Goal: Task Accomplishment & Management: Manage account settings

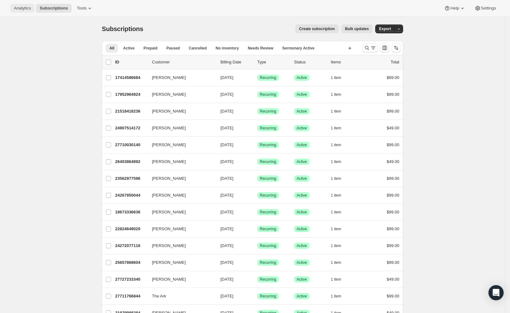
click at [18, 9] on span "Analytics" at bounding box center [22, 8] width 17 height 5
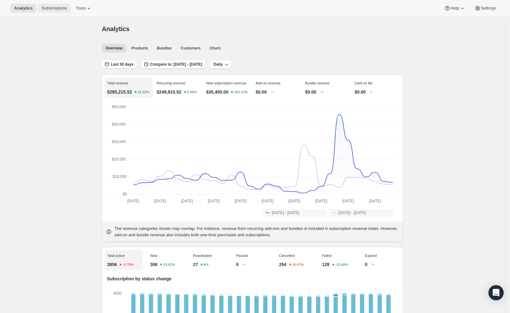
click at [52, 8] on span "Subscriptions" at bounding box center [54, 8] width 25 height 5
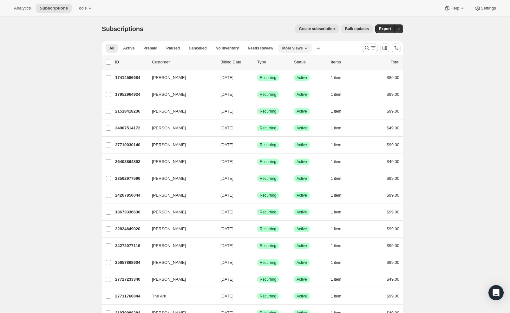
click at [288, 50] on span "More views" at bounding box center [293, 48] width 21 height 5
click at [299, 76] on button "MP Active" at bounding box center [315, 73] width 63 height 11
click at [291, 47] on span "More views" at bounding box center [290, 48] width 21 height 5
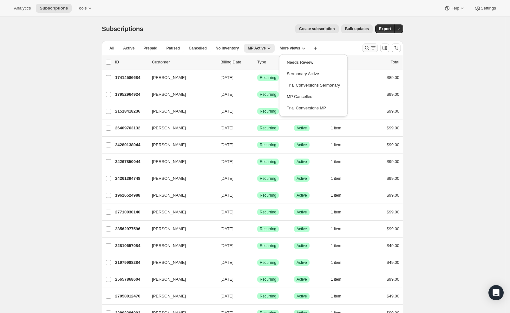
click at [370, 48] on icon "Search and filter results" at bounding box center [367, 48] width 6 height 6
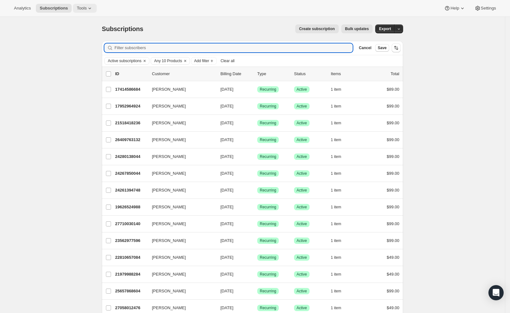
click at [87, 6] on icon at bounding box center [90, 8] width 6 height 6
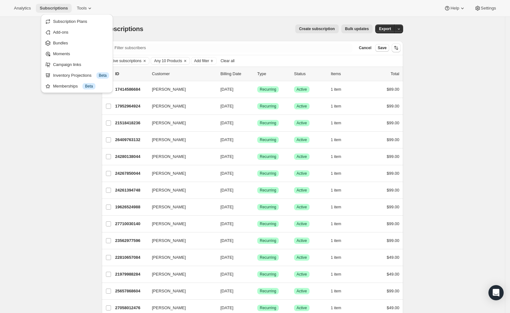
click at [49, 7] on span "Subscriptions" at bounding box center [54, 8] width 28 height 5
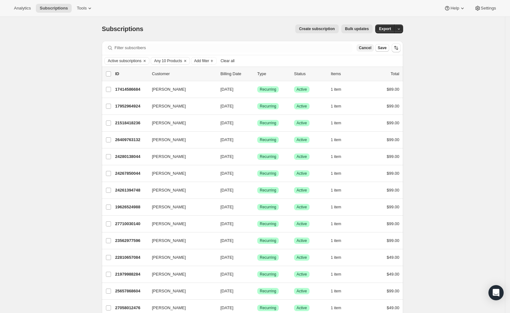
click at [363, 47] on span "Cancel" at bounding box center [365, 47] width 12 height 5
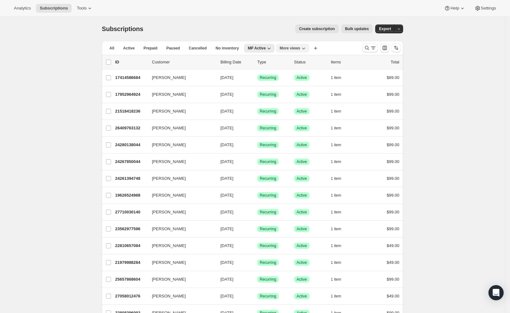
click at [310, 45] on button "More views" at bounding box center [292, 48] width 33 height 9
click at [302, 107] on button "Trial Conversions MP" at bounding box center [313, 108] width 63 height 11
